Goal: Task Accomplishment & Management: Use online tool/utility

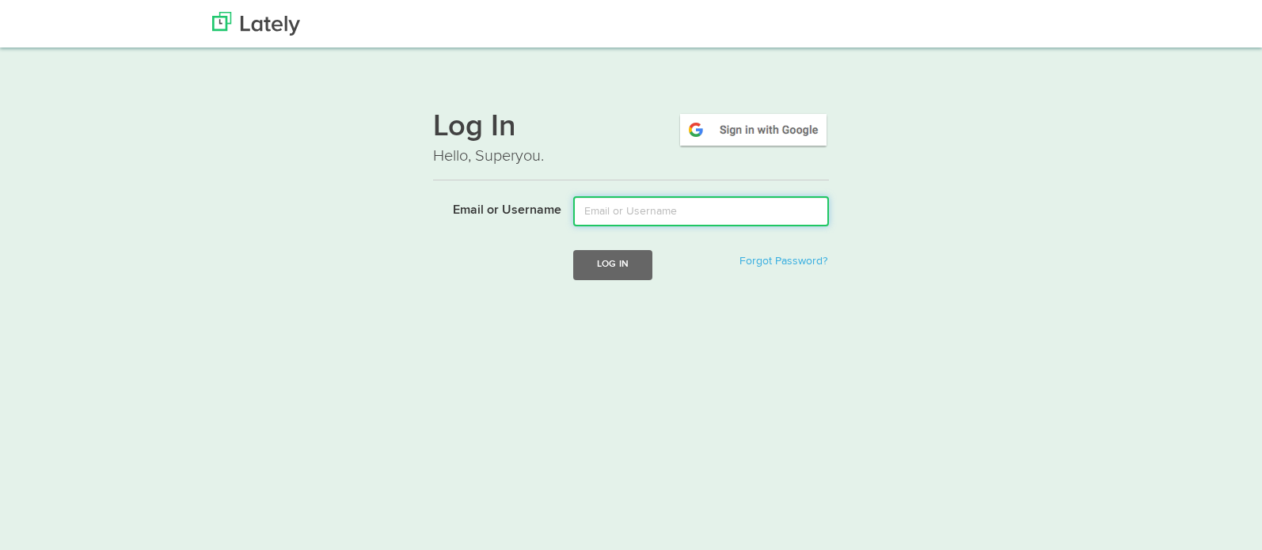
click at [678, 205] on input "Email or Username" at bounding box center [701, 211] width 256 height 30
type input "[EMAIL_ADDRESS][DOMAIN_NAME]"
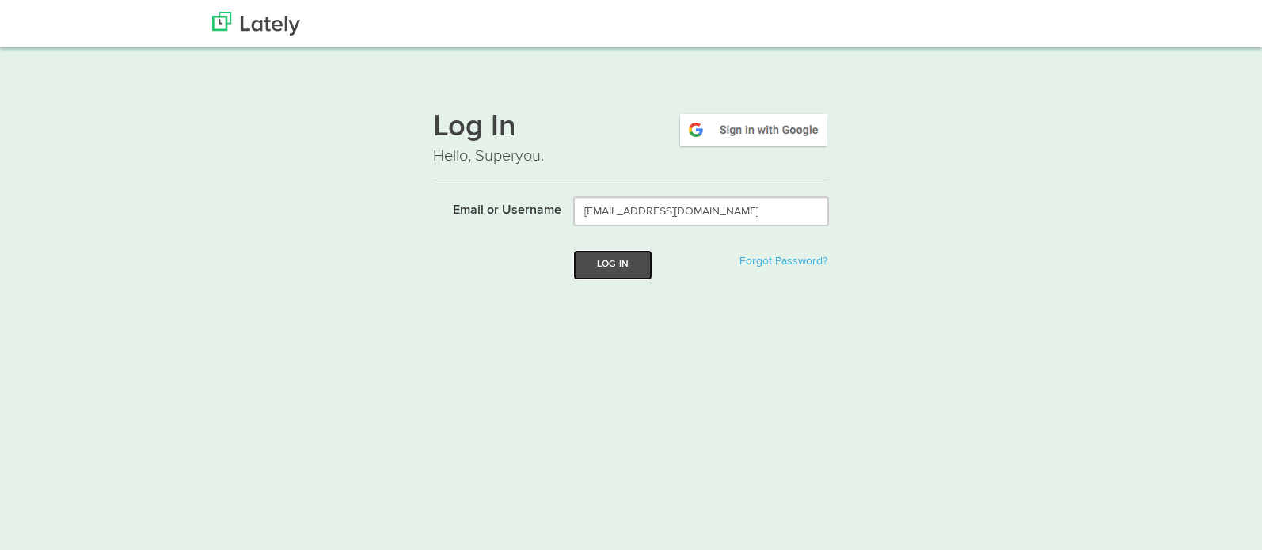
click at [598, 264] on button "Log In" at bounding box center [612, 264] width 79 height 29
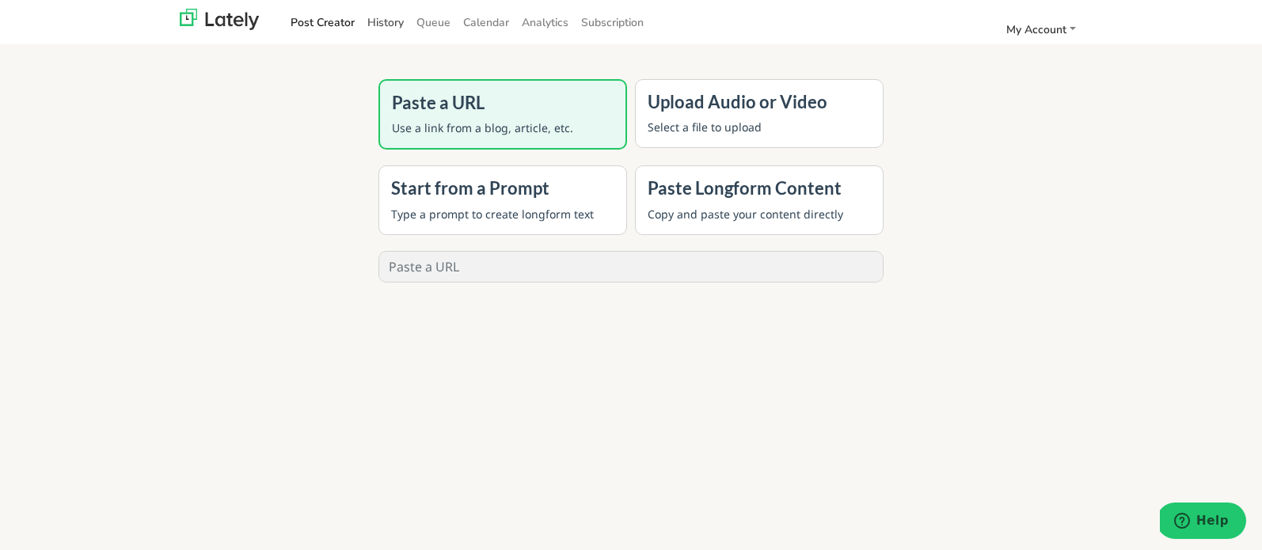
click at [392, 23] on link "History" at bounding box center [385, 23] width 49 height 26
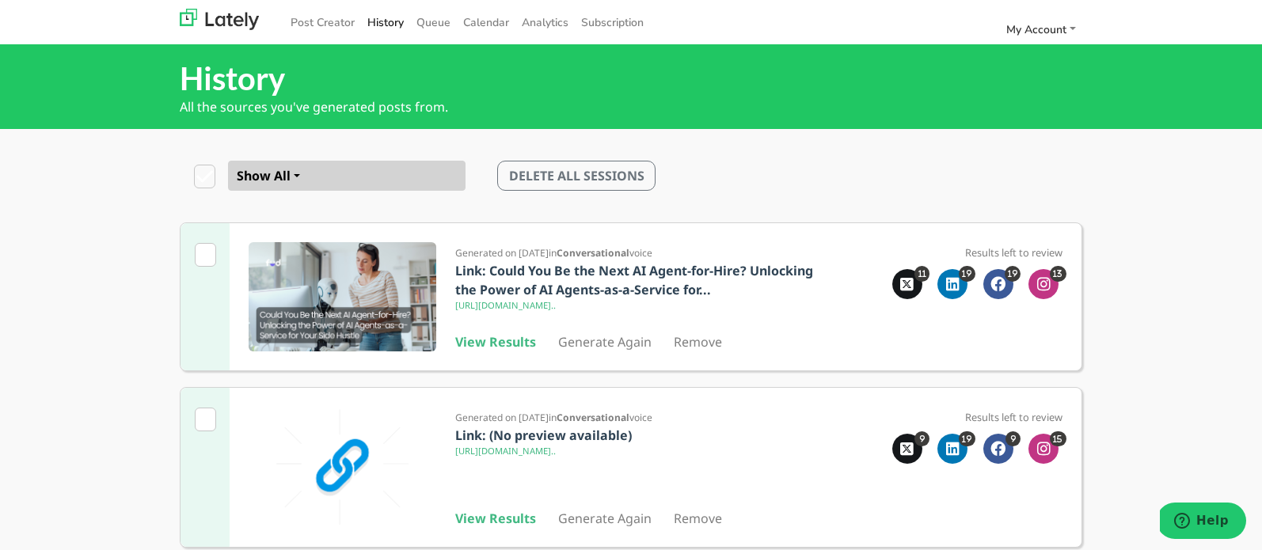
click at [529, 282] on b "Link: Could You Be the Next AI Agent-for-Hire? Unlocking the Power of AI Agents…" at bounding box center [634, 280] width 358 height 36
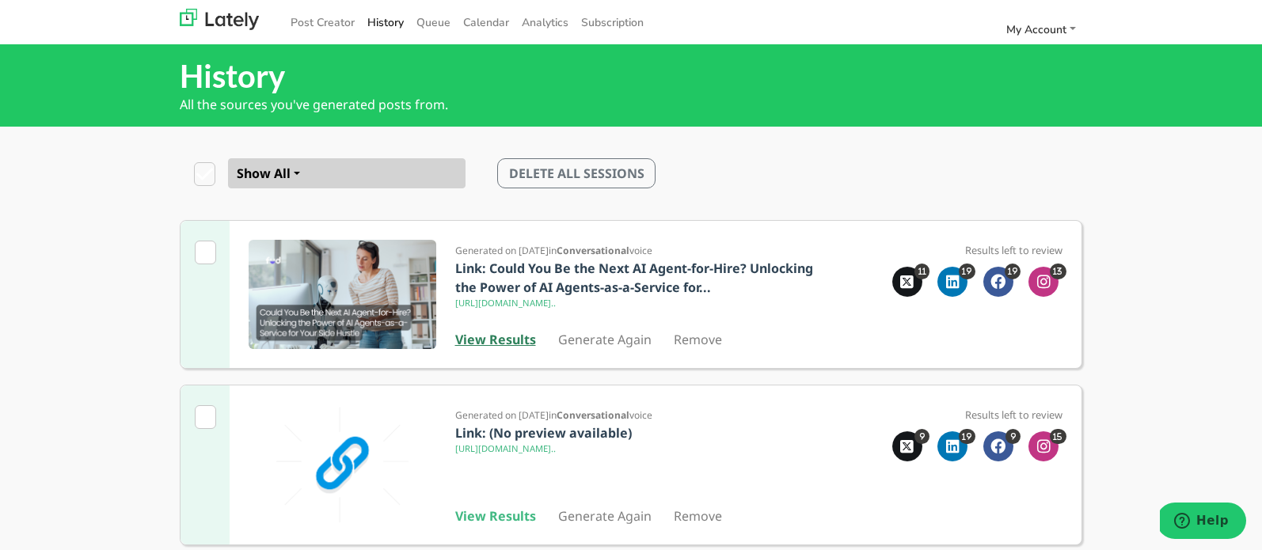
click at [505, 345] on b "View Results" at bounding box center [495, 339] width 81 height 17
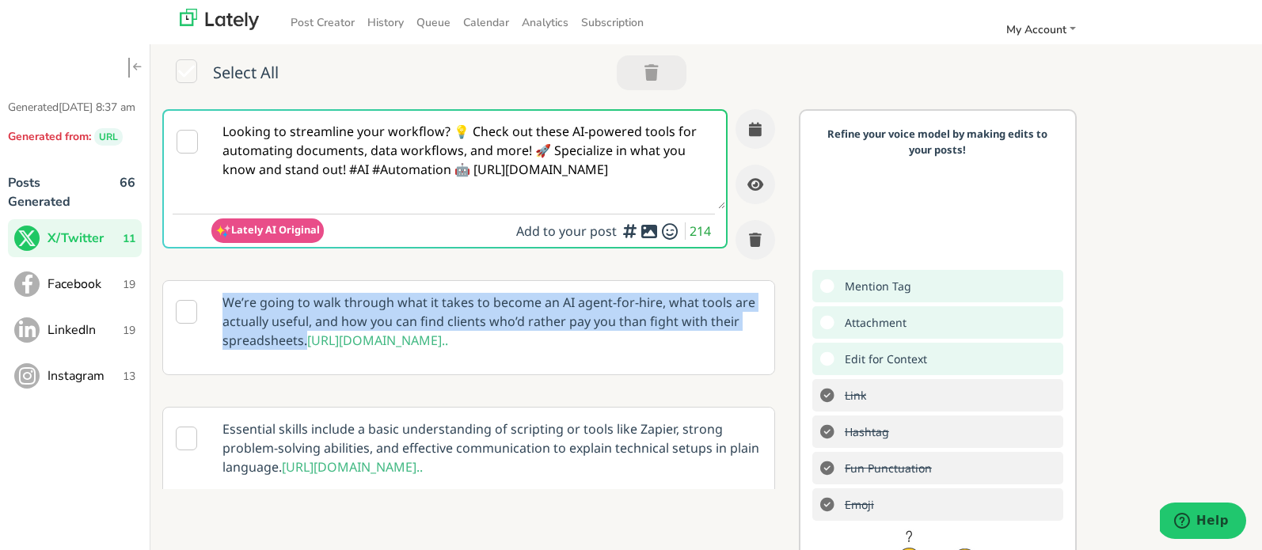
drag, startPoint x: 303, startPoint y: 342, endPoint x: 227, endPoint y: 304, distance: 85.7
click at [227, 304] on p "We’re going to walk through what it takes to become an AI agent-for-hire, what …" at bounding box center [492, 321] width 563 height 81
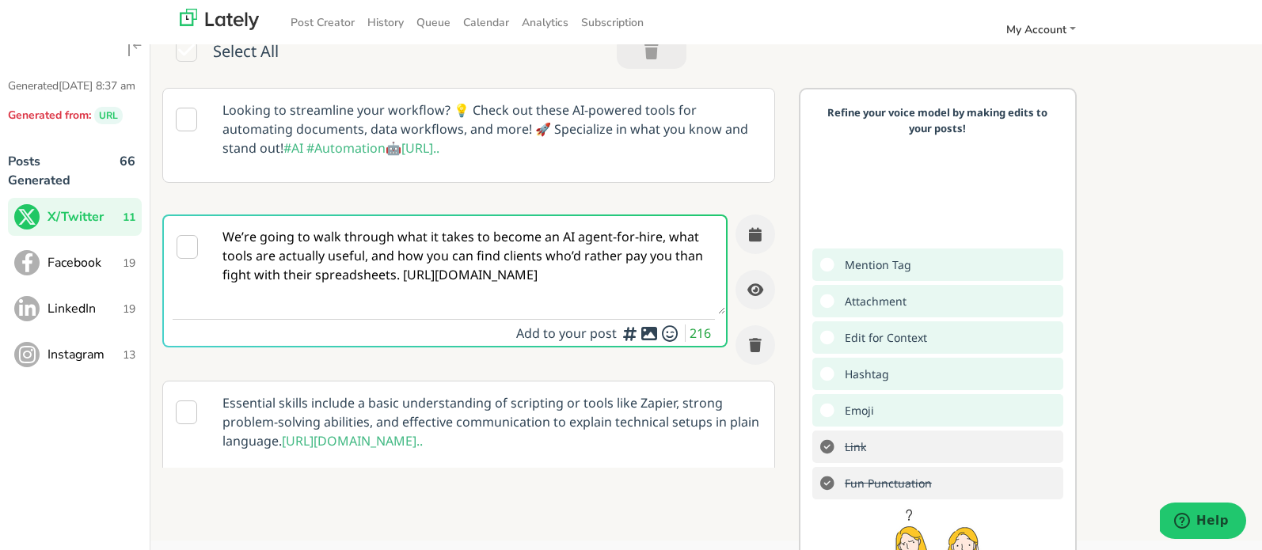
click at [540, 276] on textarea "We’re going to walk through what it takes to become an AI agent-for-hire, what …" at bounding box center [468, 265] width 514 height 98
drag, startPoint x: 223, startPoint y: 240, endPoint x: 394, endPoint y: 274, distance: 174.4
click at [394, 274] on textarea "We’re going to walk through what it takes to become an AI agent-for-hire, what …" at bounding box center [468, 264] width 514 height 98
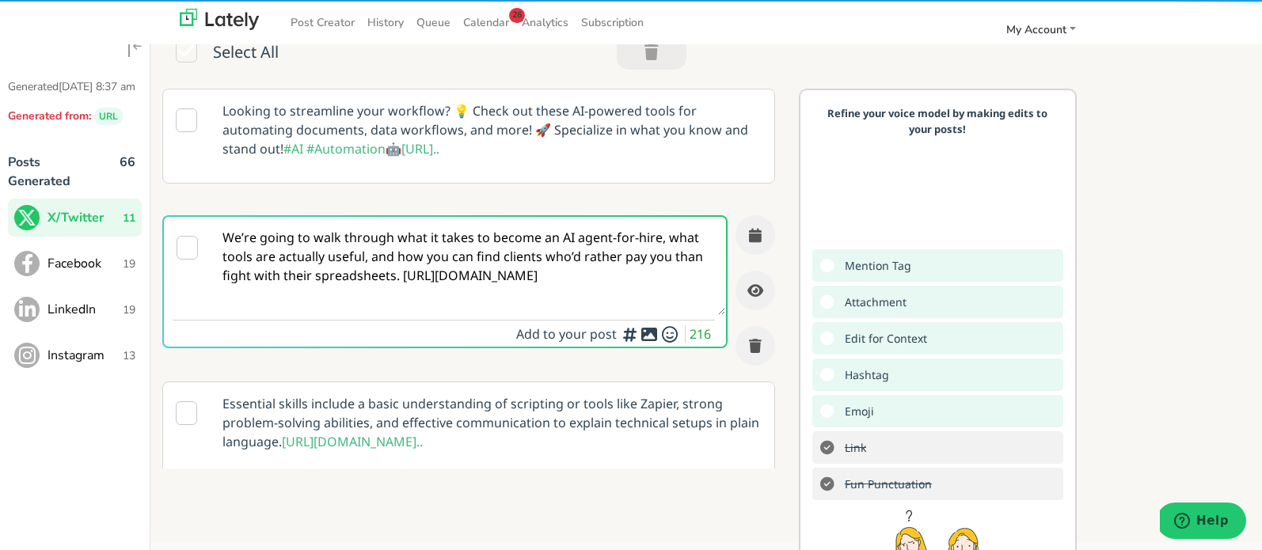
scroll to position [15, 0]
